Goal: Task Accomplishment & Management: Manage account settings

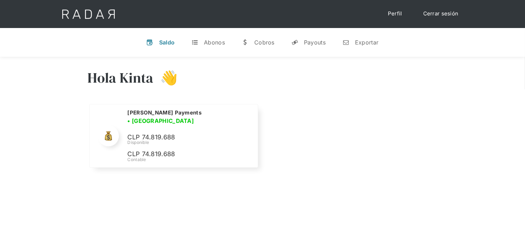
click at [437, 13] on link "Cerrar sesión" at bounding box center [440, 14] width 49 height 14
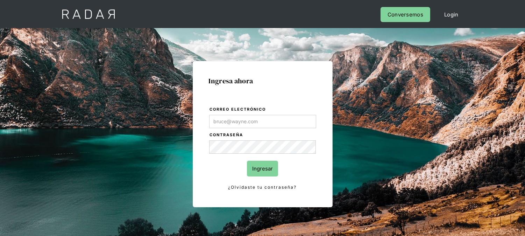
type input "[EMAIL_ADDRESS][DOMAIN_NAME]"
click at [271, 161] on form "Correo electrónico kinta.morioka@monnetpayments.com Contraseña Ingresar ¿Olvida…" at bounding box center [263, 148] width 108 height 85
click at [271, 164] on input "Ingresar" at bounding box center [262, 168] width 31 height 16
